Goal: Leave review/rating

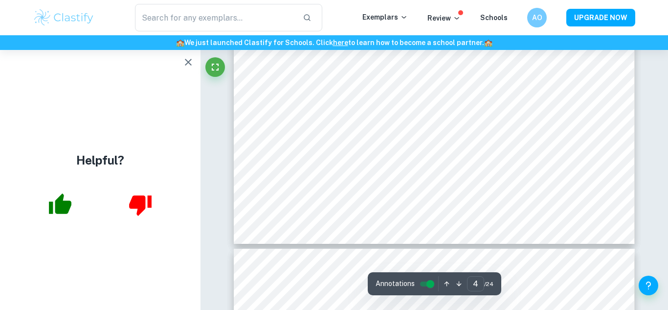
scroll to position [2226, 0]
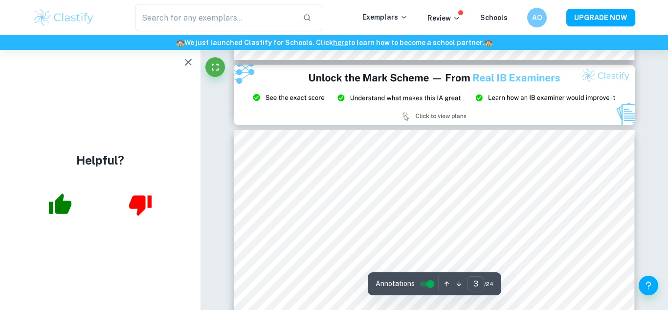
type input "2"
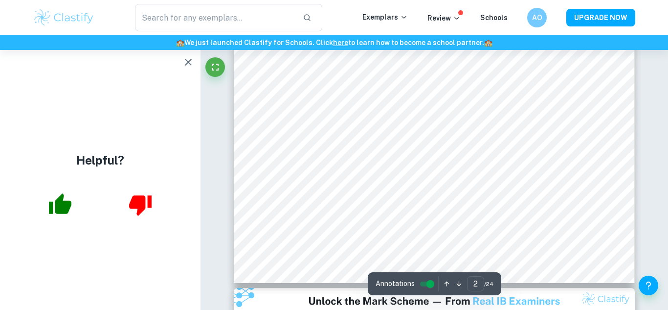
scroll to position [983, 0]
